Goal: Find specific page/section: Find specific page/section

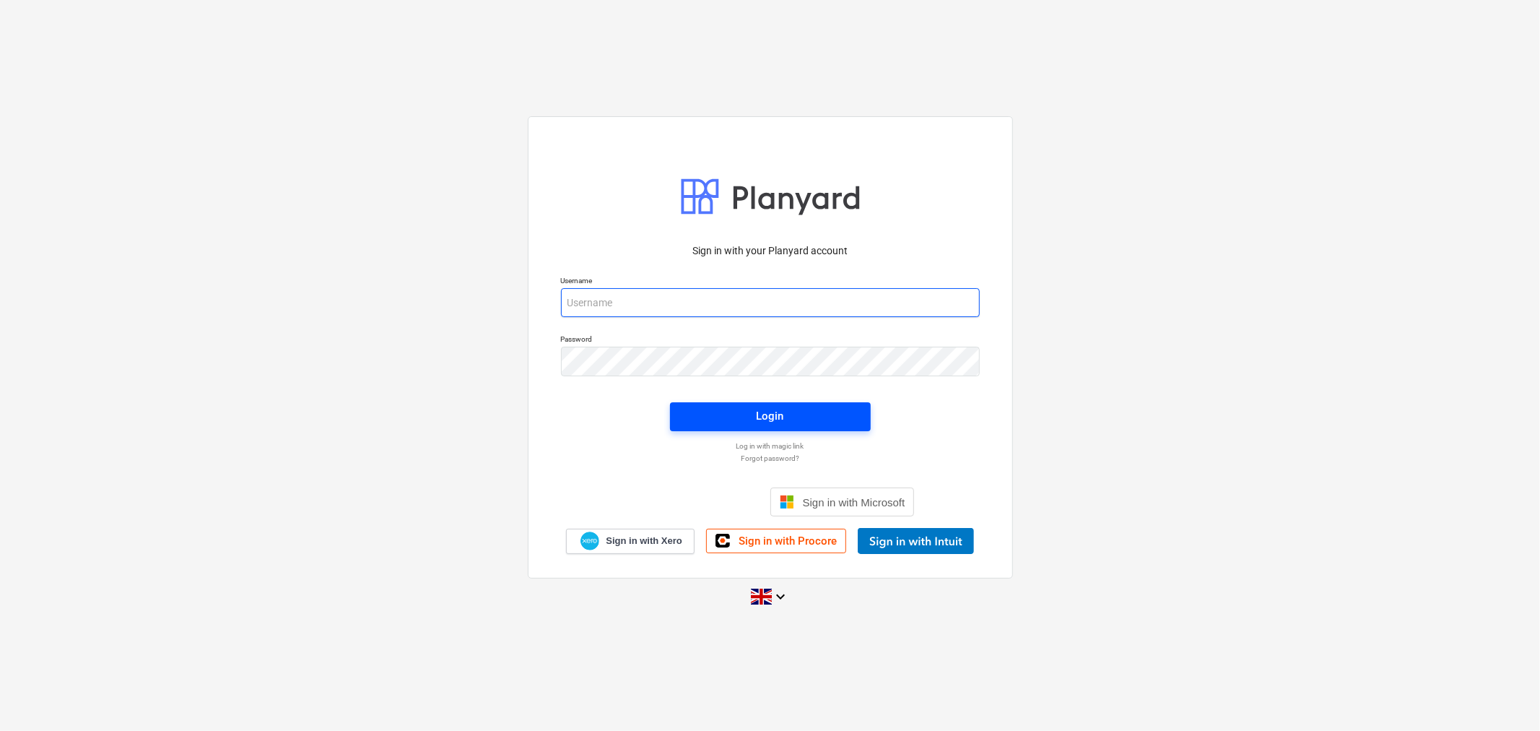
type input "[EMAIL_ADDRESS][DOMAIN_NAME]"
click at [732, 409] on span "Login" at bounding box center [770, 415] width 166 height 19
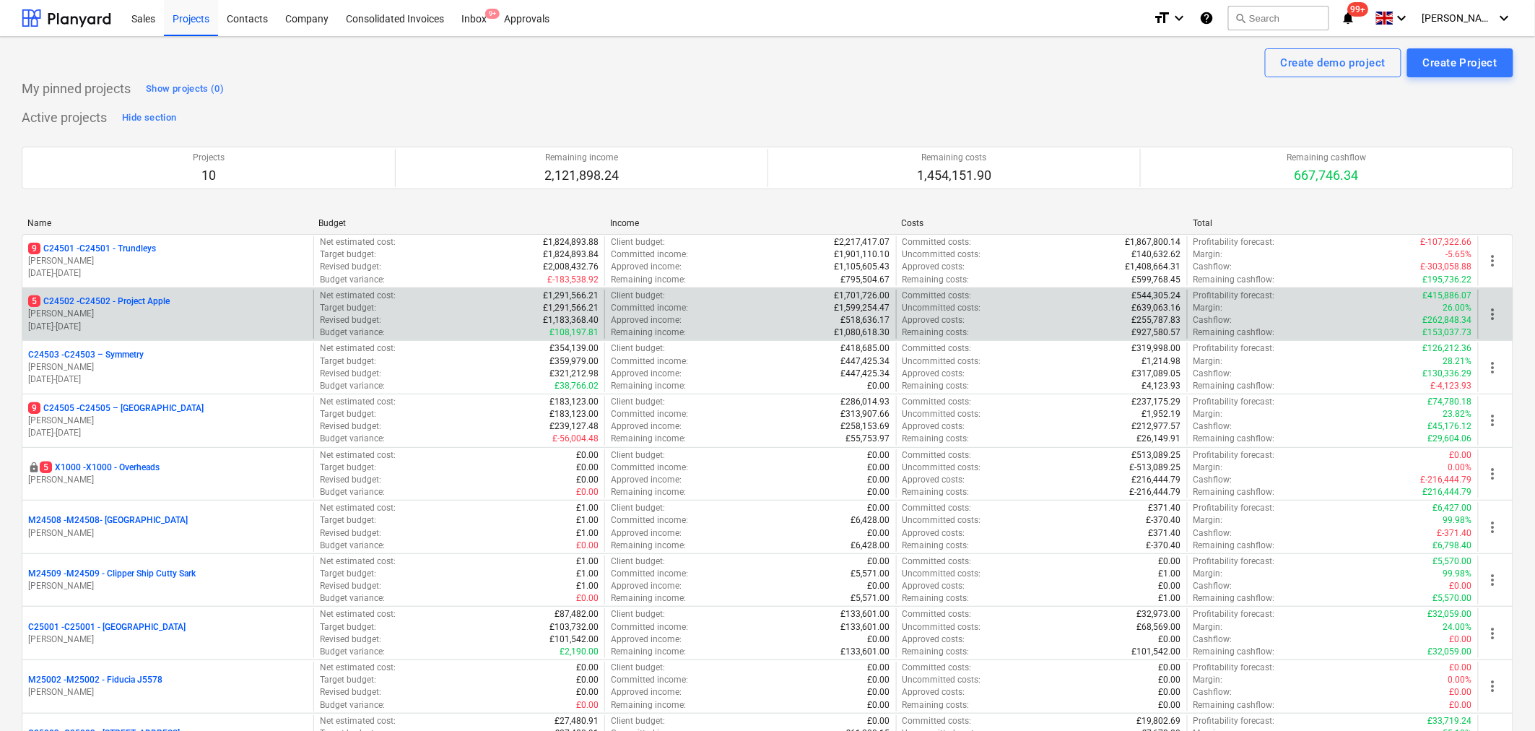
click at [142, 312] on p "[PERSON_NAME]" at bounding box center [167, 314] width 279 height 12
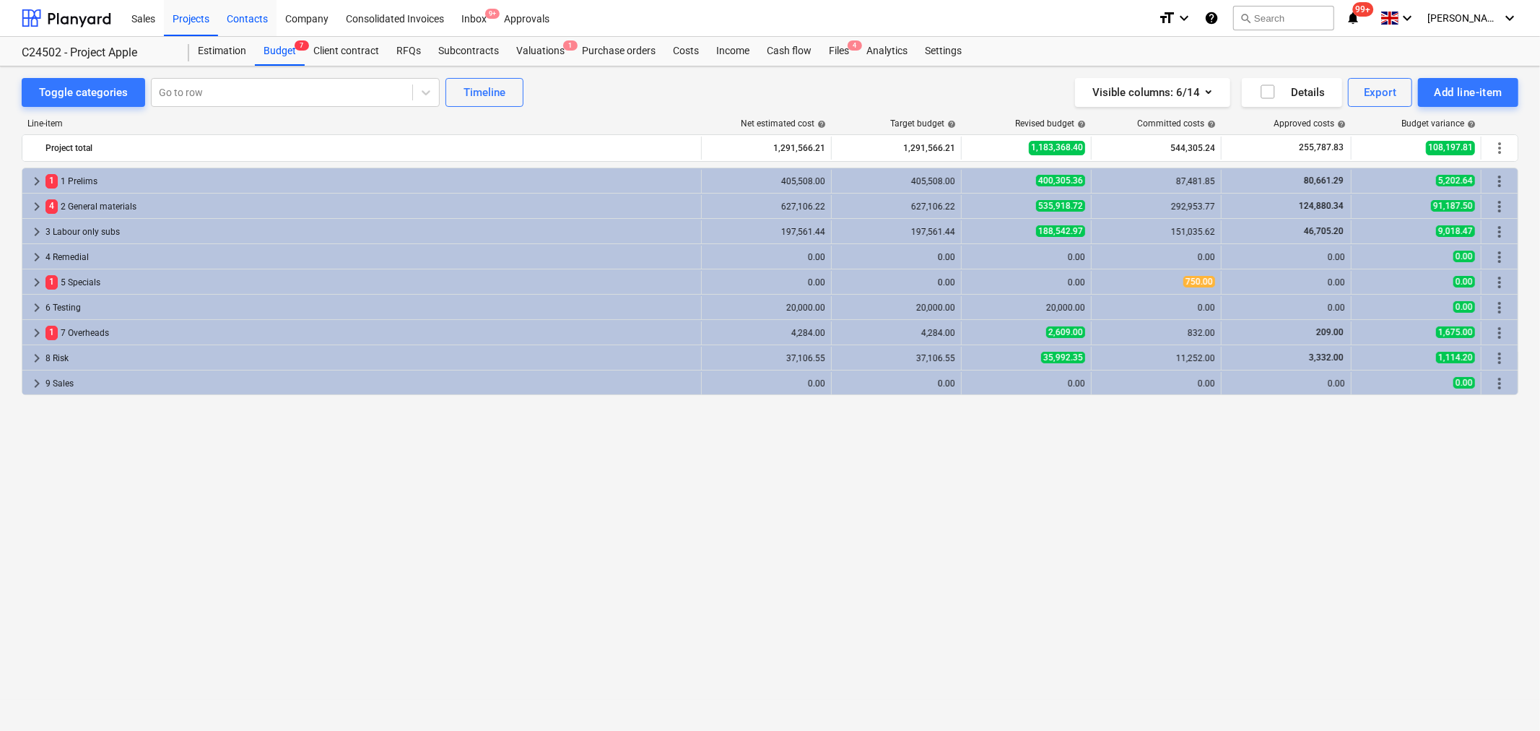
click at [250, 17] on div "Contacts" at bounding box center [247, 17] width 58 height 37
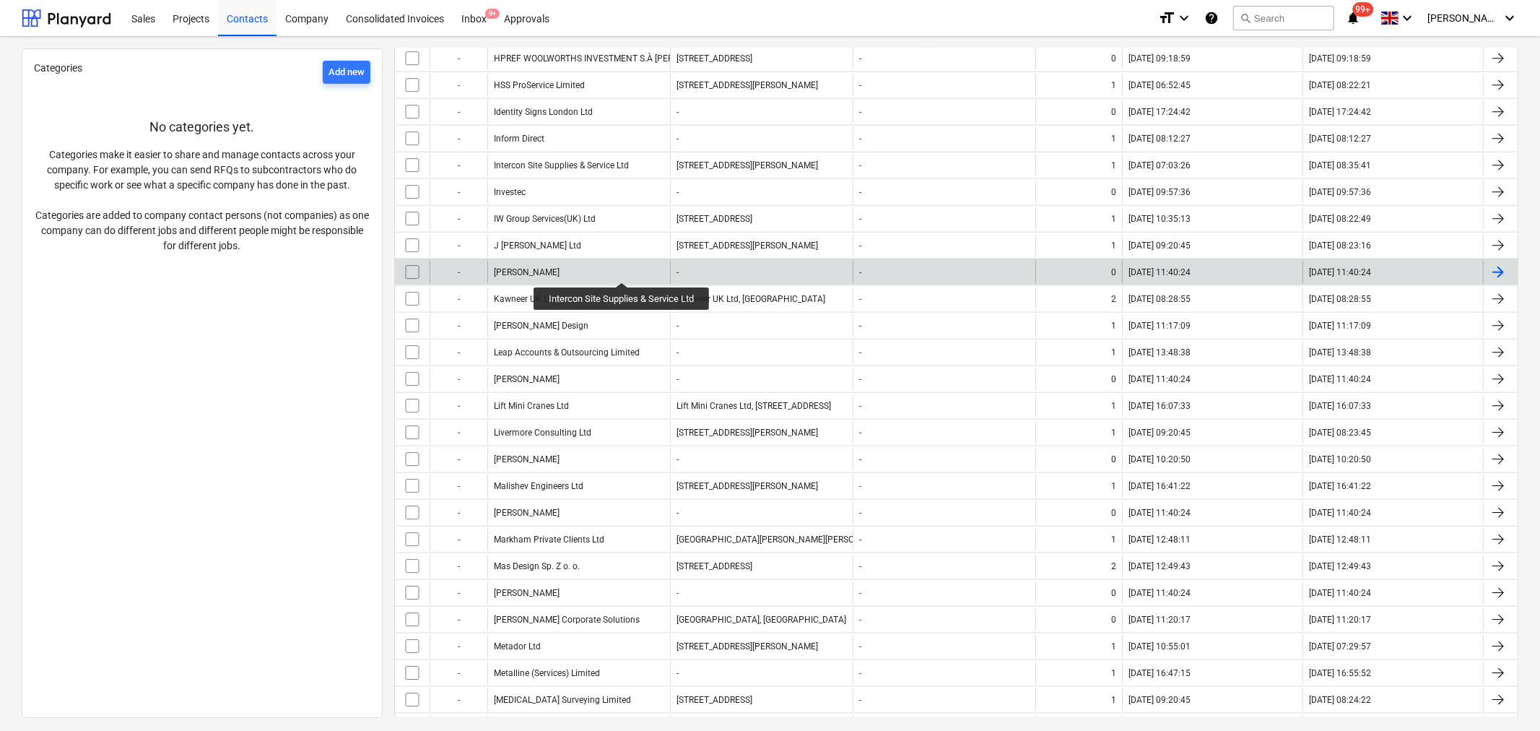
scroll to position [1203, 0]
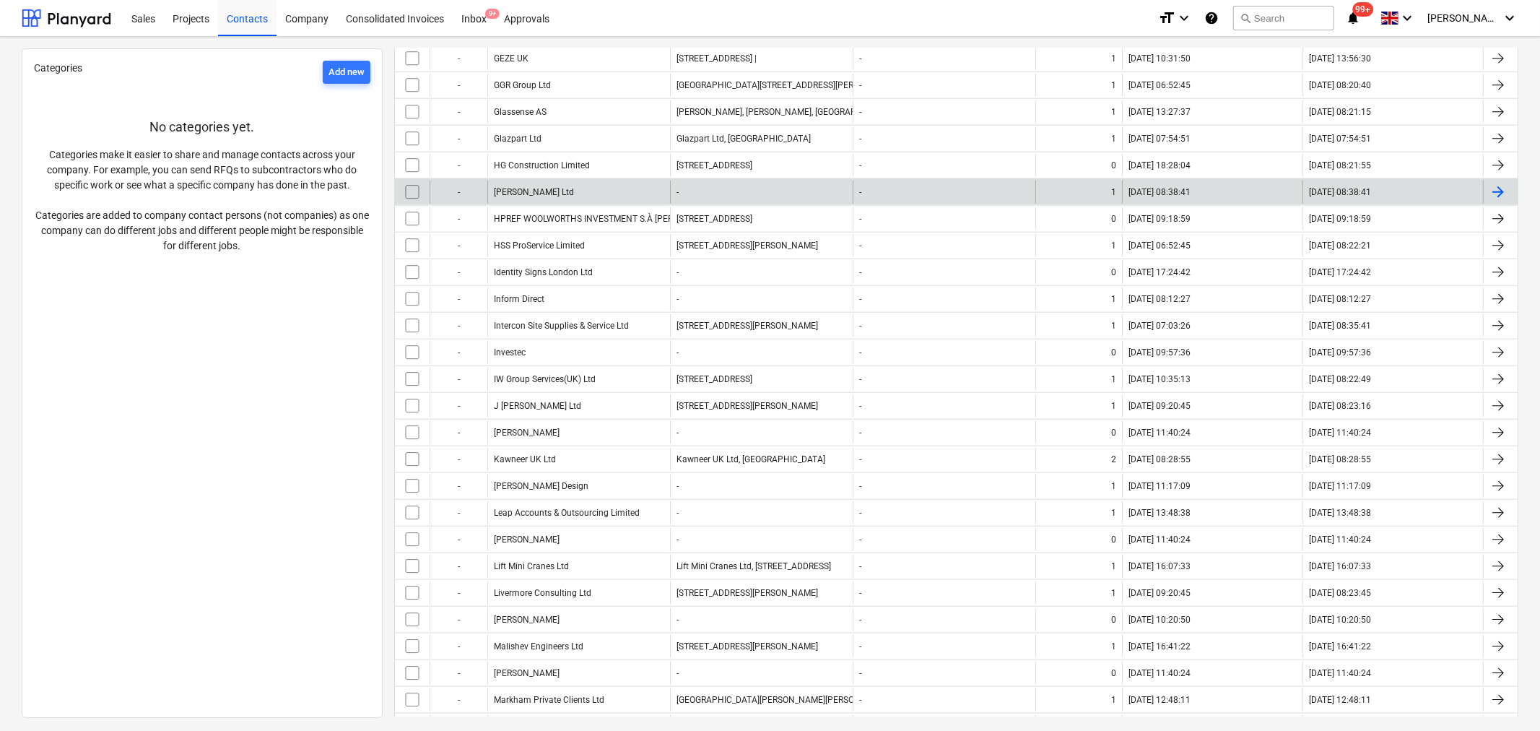
click at [516, 200] on div "[PERSON_NAME] Ltd" at bounding box center [578, 191] width 183 height 23
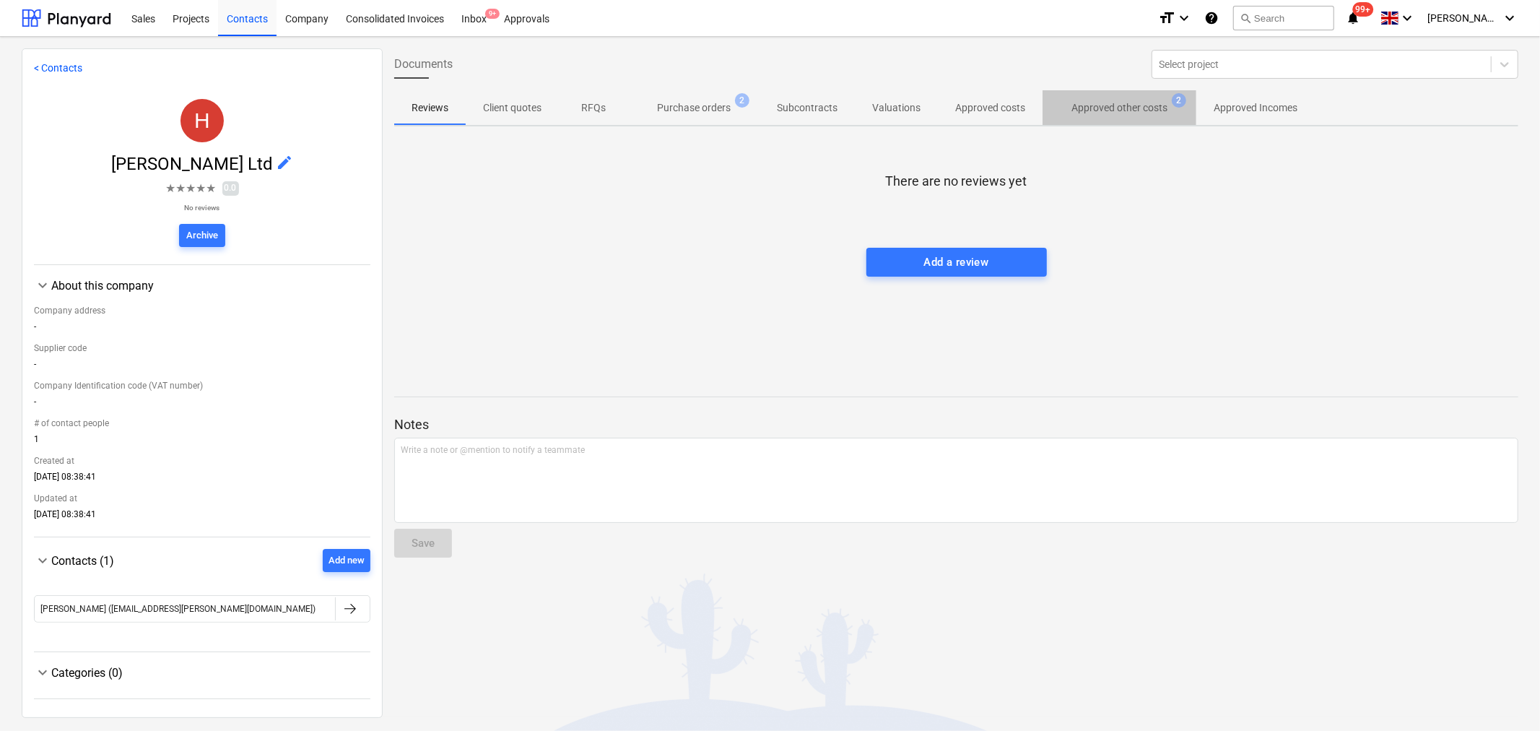
click at [1095, 101] on p "Approved other costs" at bounding box center [1119, 107] width 96 height 15
